Goal: Information Seeking & Learning: Get advice/opinions

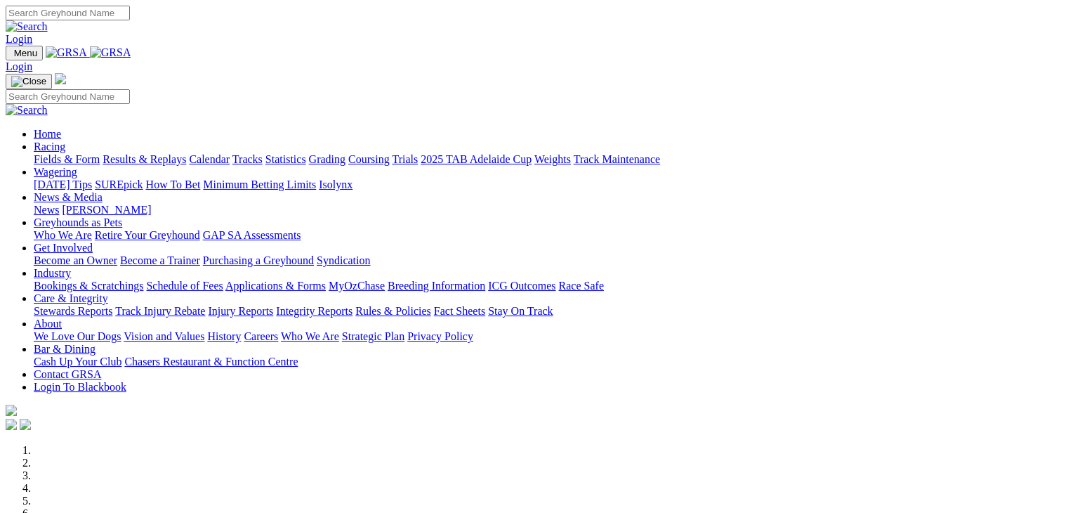
click at [77, 166] on link "Wagering" at bounding box center [56, 172] width 44 height 12
click at [143, 178] on link "SUREpick" at bounding box center [119, 184] width 48 height 12
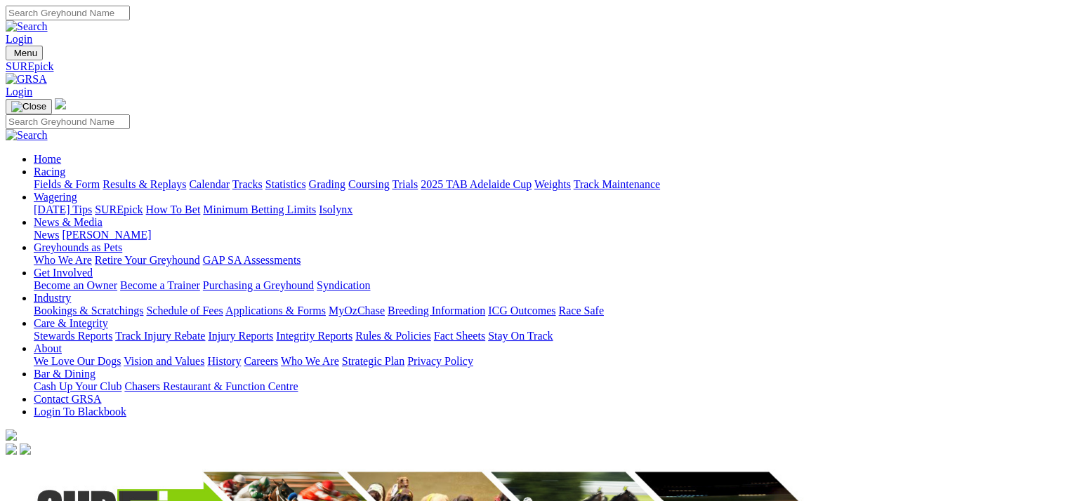
click at [65, 166] on link "Racing" at bounding box center [50, 172] width 32 height 12
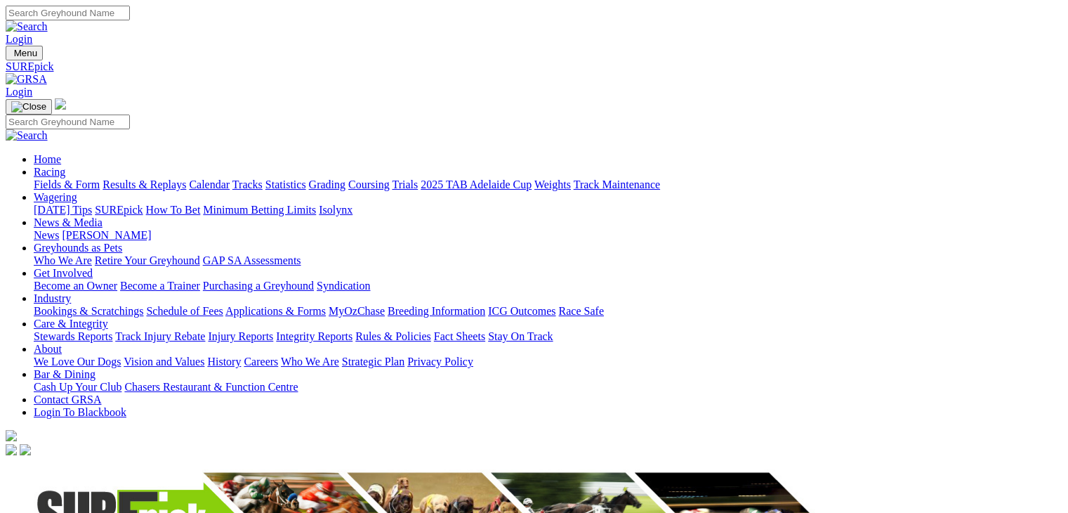
click at [92, 204] on link "[DATE] Tips" at bounding box center [63, 210] width 58 height 12
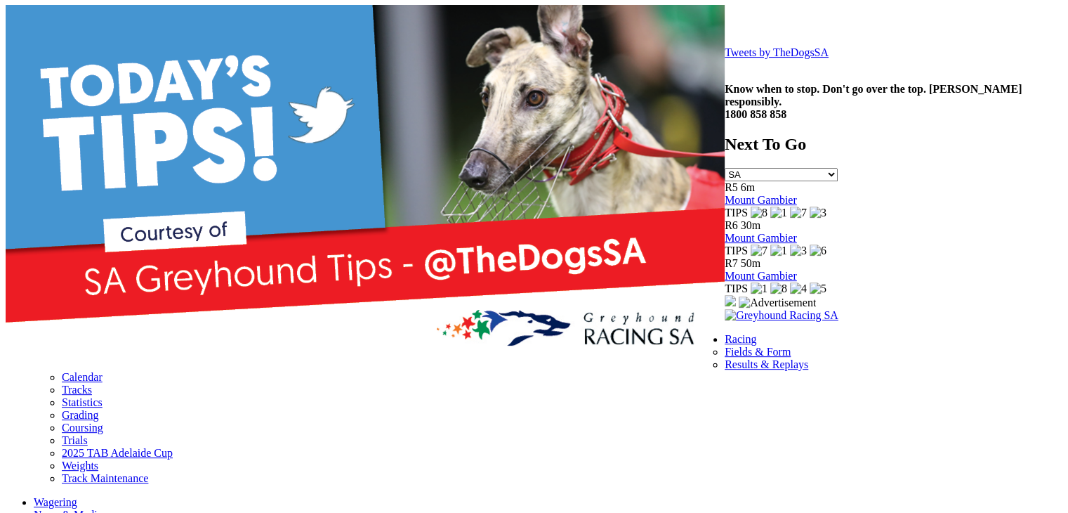
scroll to position [234, 0]
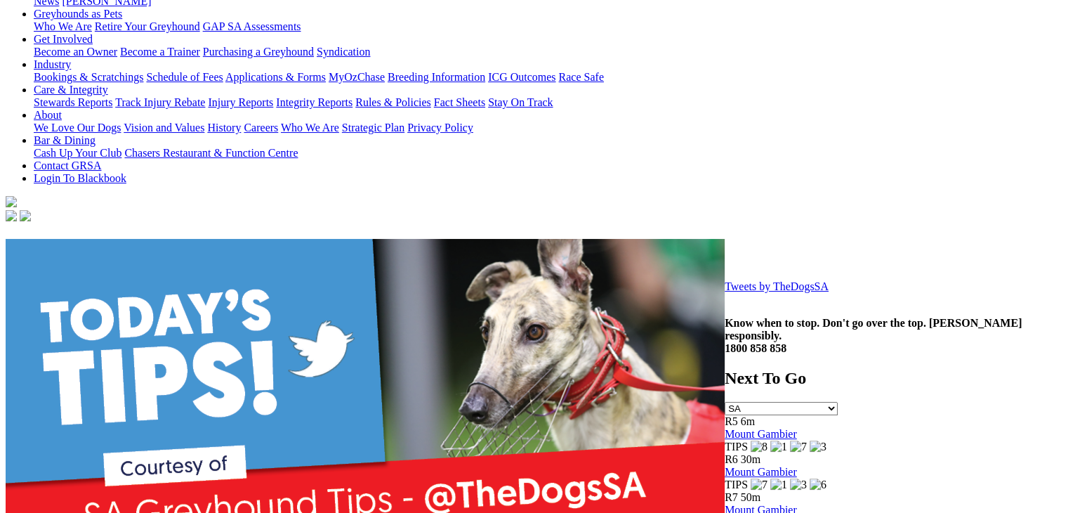
click at [725, 292] on link "Tweets by TheDogsSA" at bounding box center [777, 286] width 104 height 12
